Goal: Communication & Community: Answer question/provide support

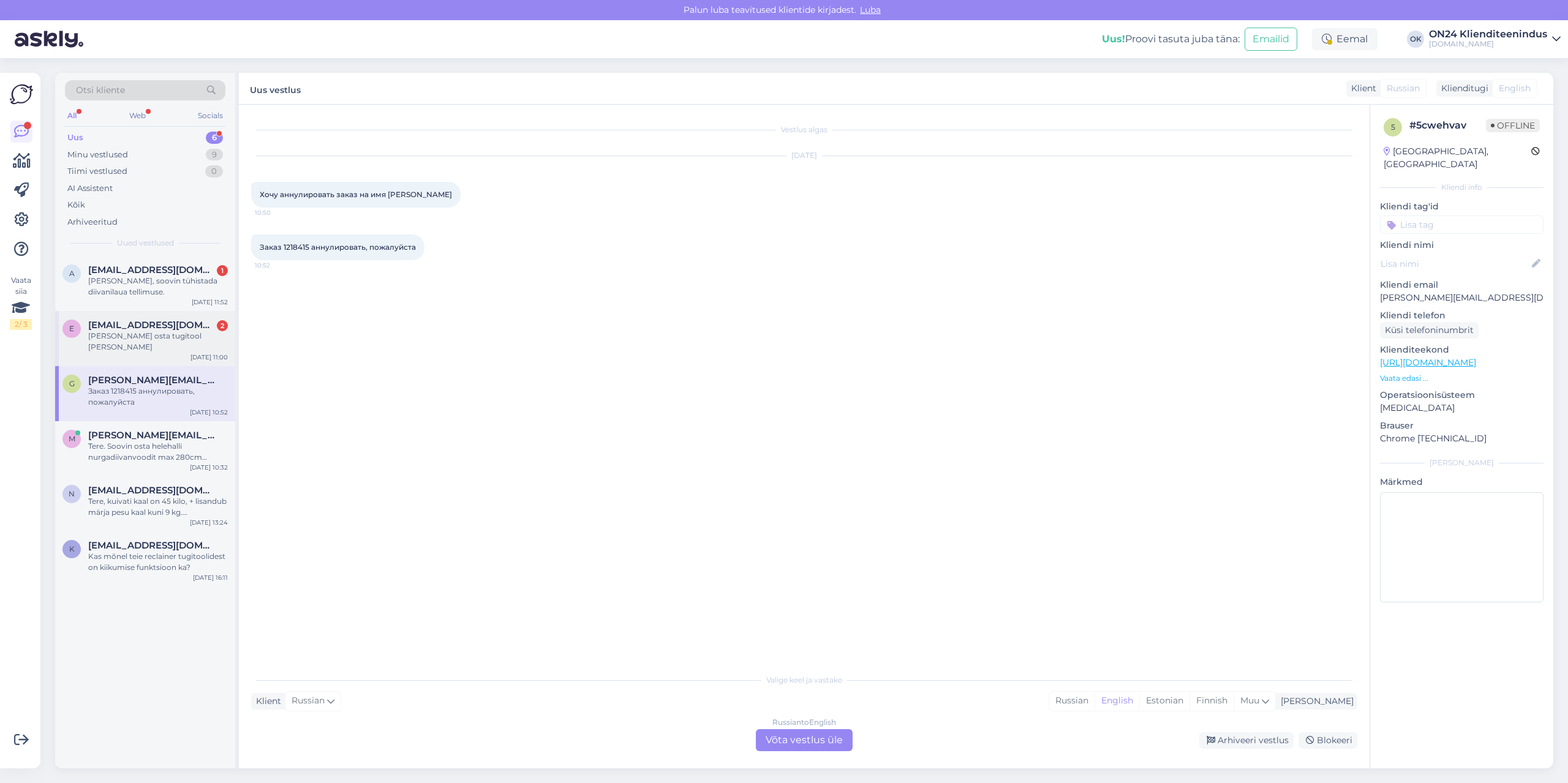
click at [194, 327] on div "[EMAIL_ADDRESS][DOMAIN_NAME] 2" at bounding box center [158, 325] width 140 height 11
click at [187, 287] on div "[PERSON_NAME], soovin tühistada diivanilaua tellimuse." at bounding box center [158, 287] width 140 height 22
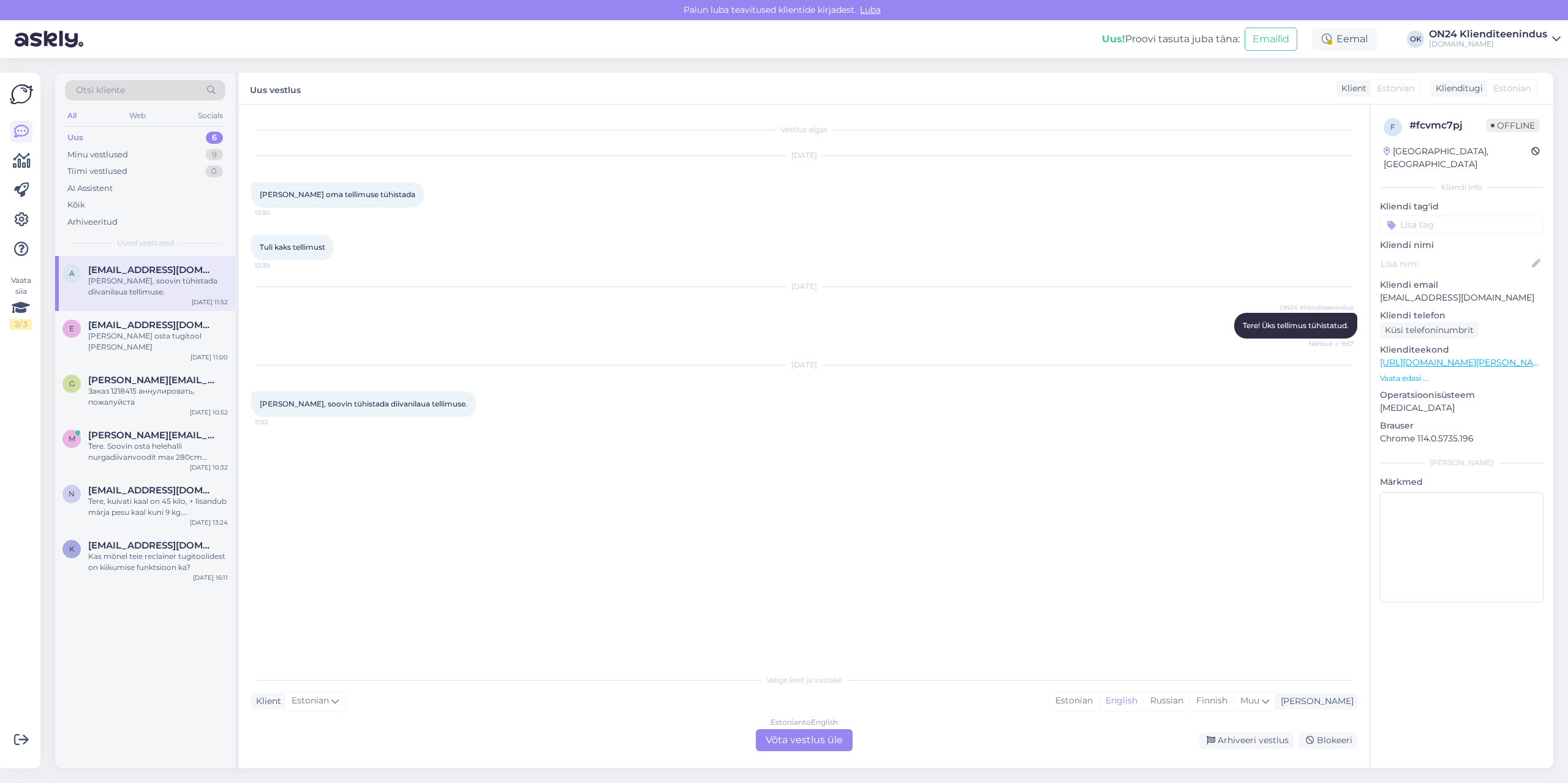
click at [1496, 698] on div "f # fcvmc7pj Offline [GEOGRAPHIC_DATA], [GEOGRAPHIC_DATA] Kliendi info Kliendi …" at bounding box center [1461, 436] width 184 height 664
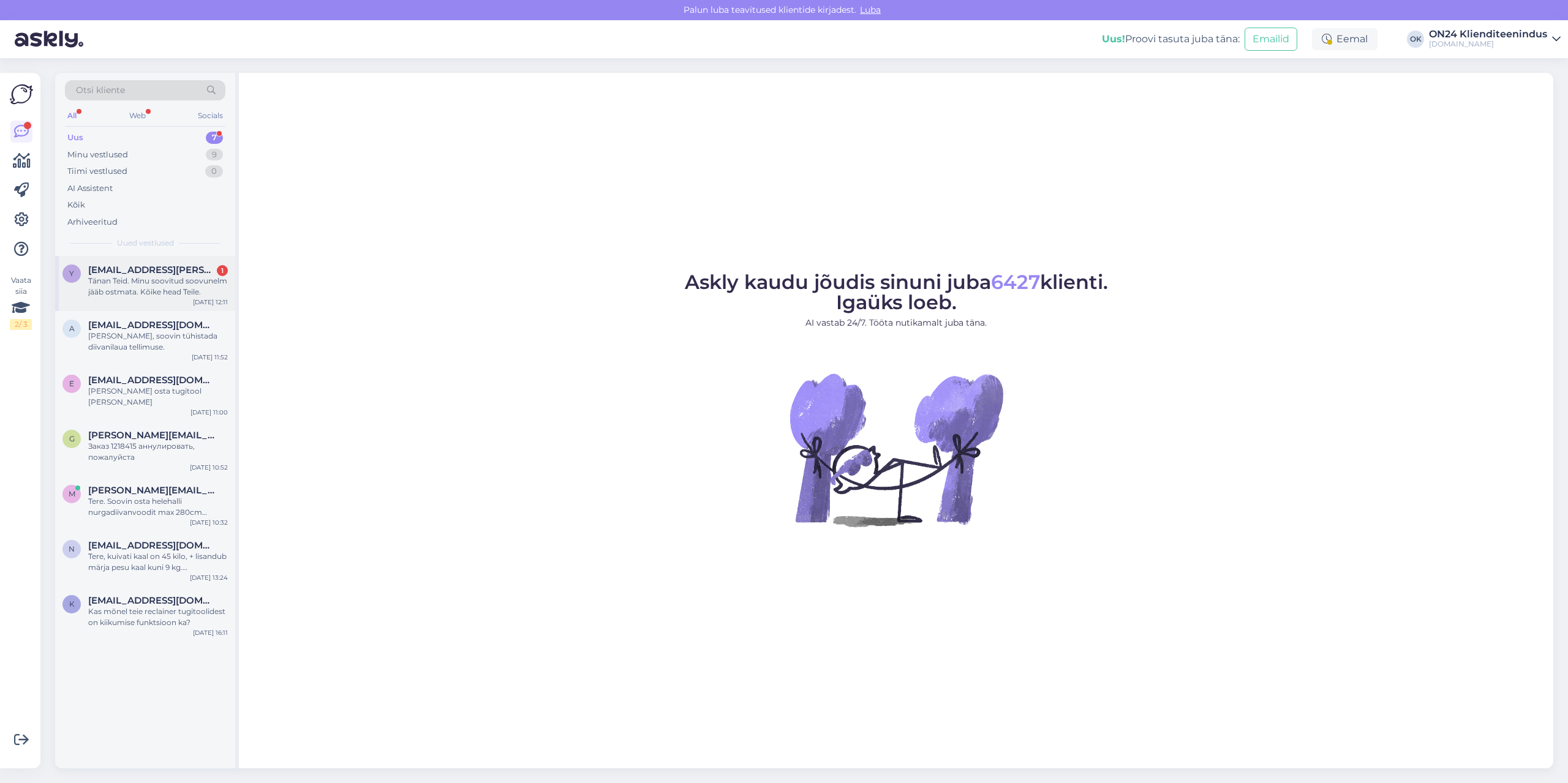
click at [134, 285] on div "Tänan Teid. Minu soovitud soovunelm jääb ostmata. Kõike head Teile." at bounding box center [158, 287] width 140 height 22
